Goal: Task Accomplishment & Management: Manage account settings

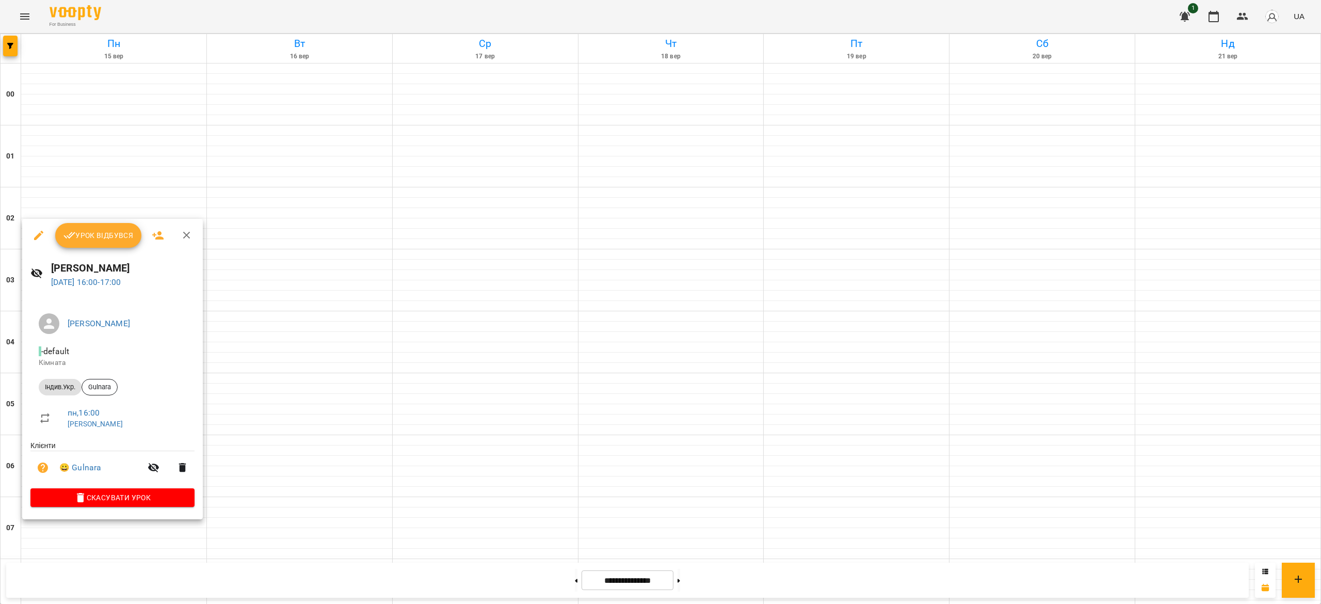
scroll to position [564, 0]
click at [85, 237] on span "Урок відбувся" at bounding box center [98, 235] width 70 height 12
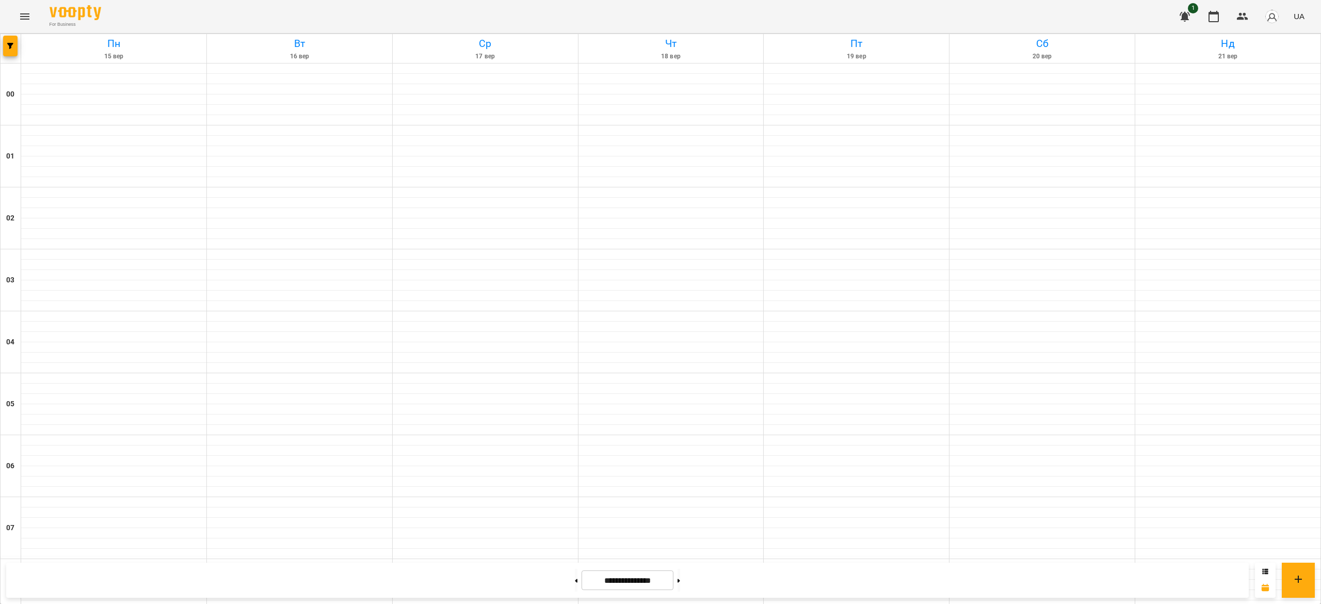
scroll to position [779, 0]
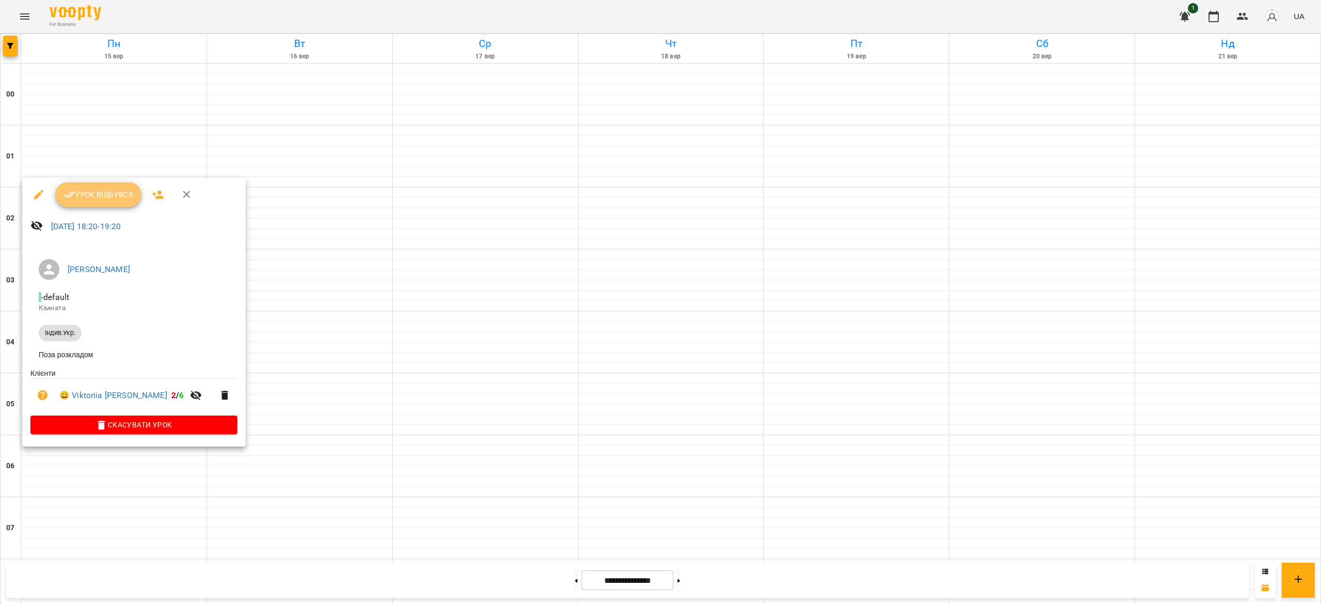
click at [84, 193] on span "Урок відбувся" at bounding box center [98, 194] width 70 height 12
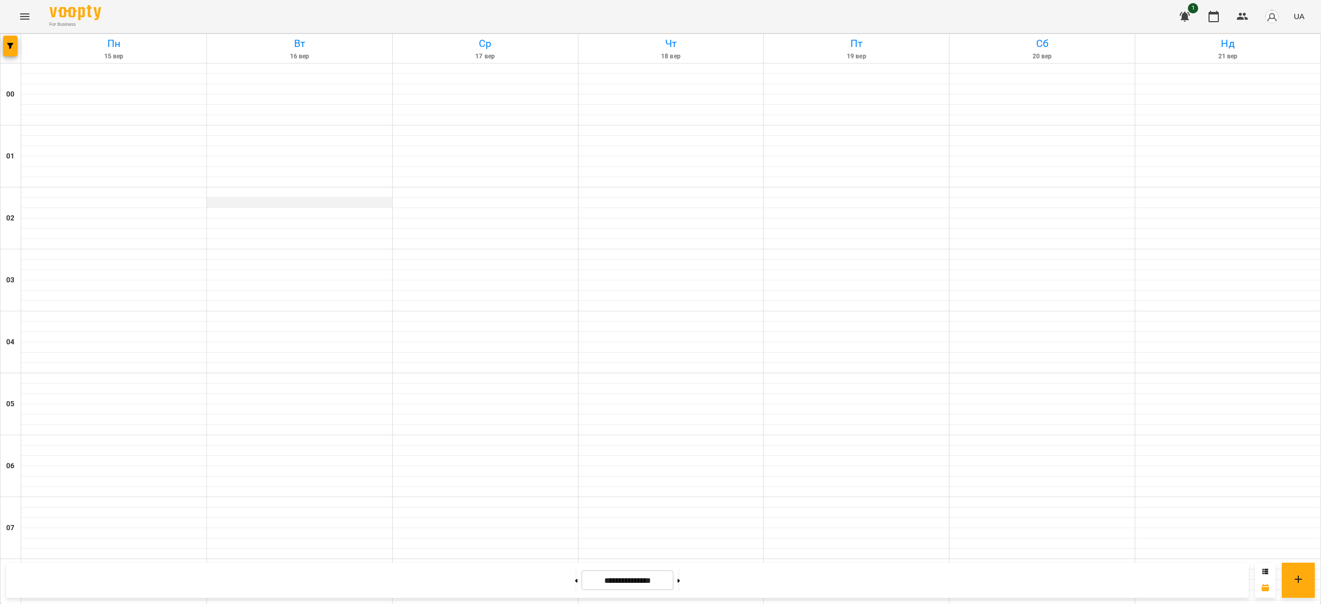
scroll to position [334, 0]
